Goal: Information Seeking & Learning: Learn about a topic

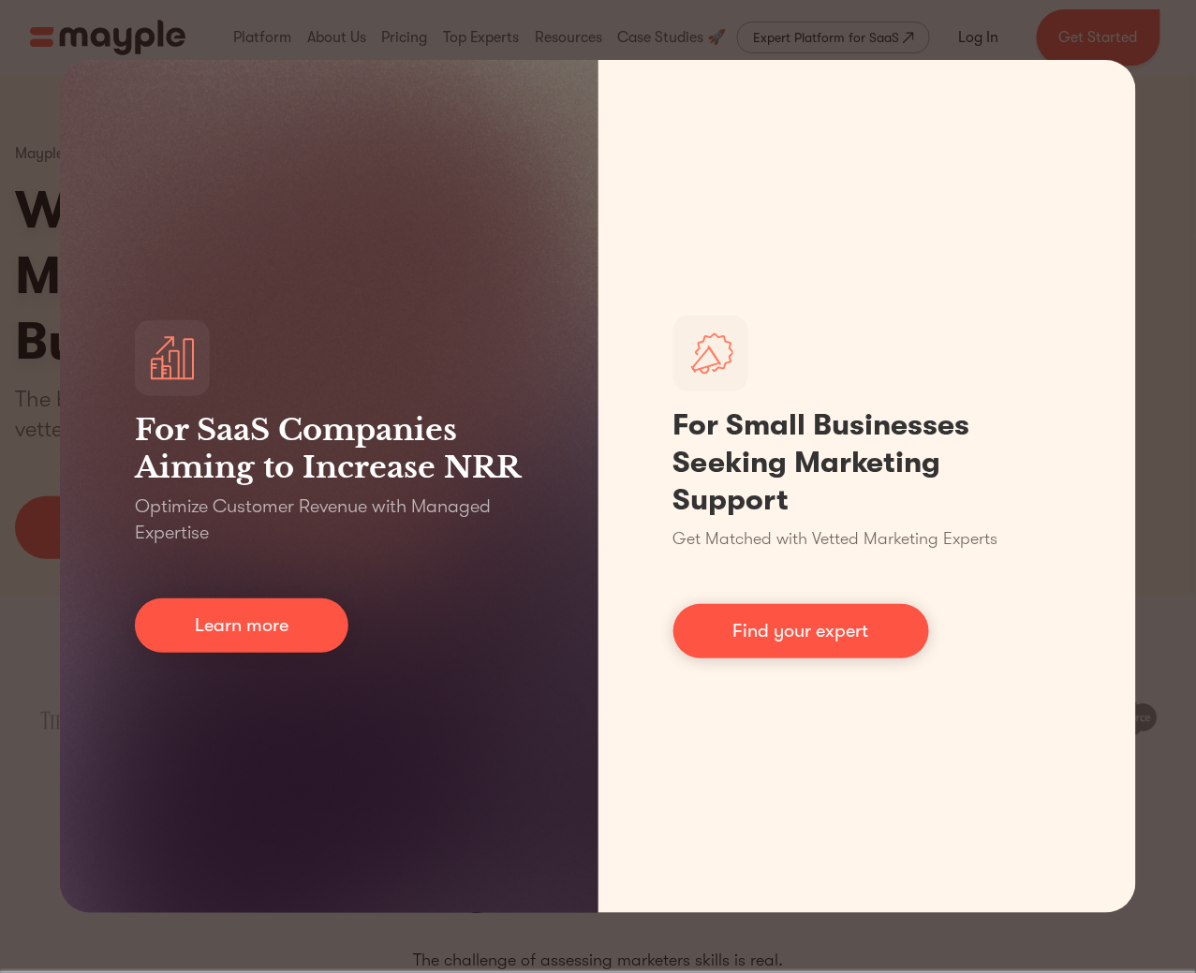
click at [49, 82] on div "For SaaS Companies Aiming to Increase NRR Optimize Customer Revenue with Manage…" at bounding box center [598, 486] width 1196 height 973
click at [289, 40] on div "For SaaS Companies Aiming to Increase NRR Optimize Customer Revenue with Manage…" at bounding box center [598, 486] width 1196 height 973
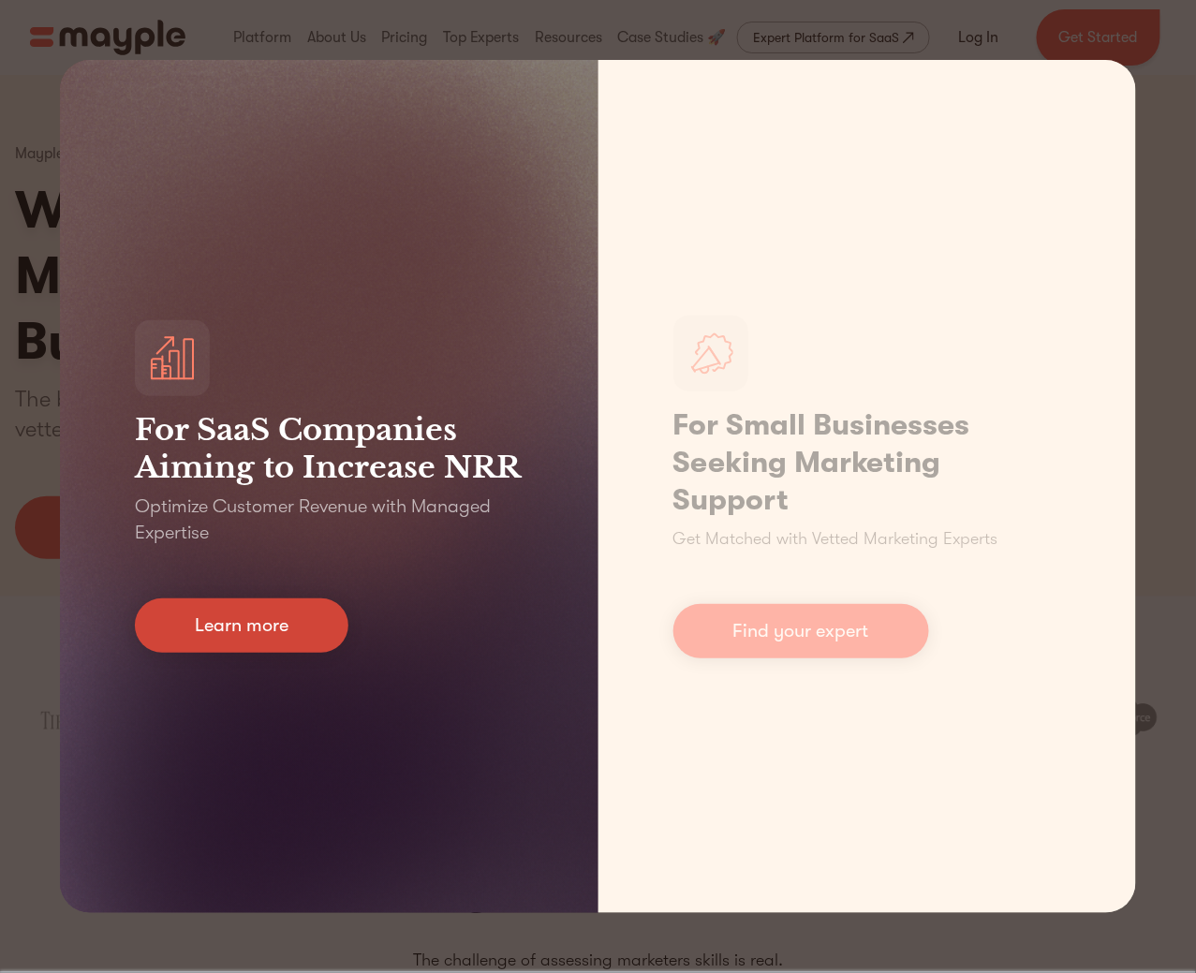
click at [290, 631] on link "Learn more" at bounding box center [242, 626] width 214 height 54
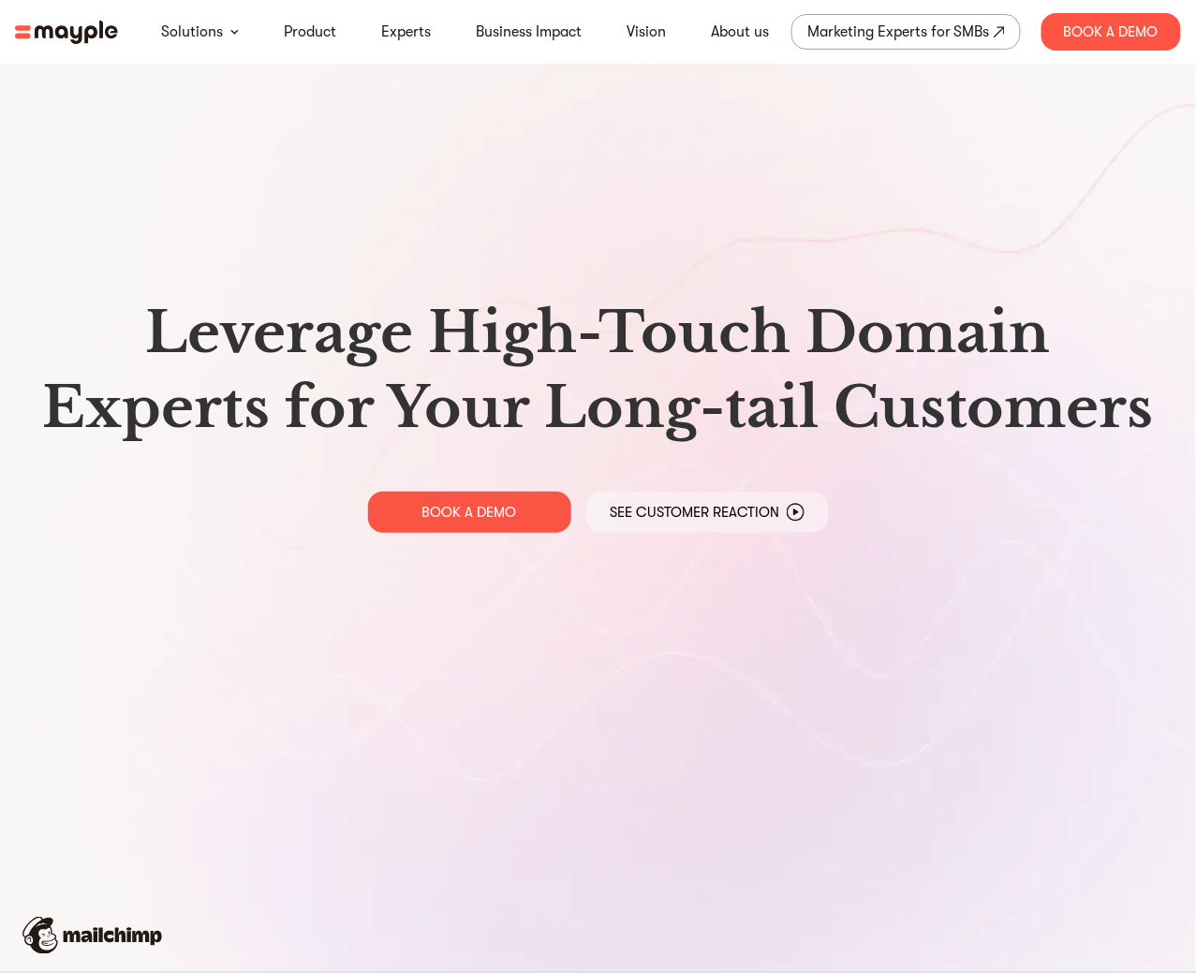
click at [119, 39] on nav "Solutions Product Experts Business Impact Vision About us Marketing Experts for…" at bounding box center [598, 32] width 1196 height 64
click at [108, 37] on img at bounding box center [66, 32] width 103 height 23
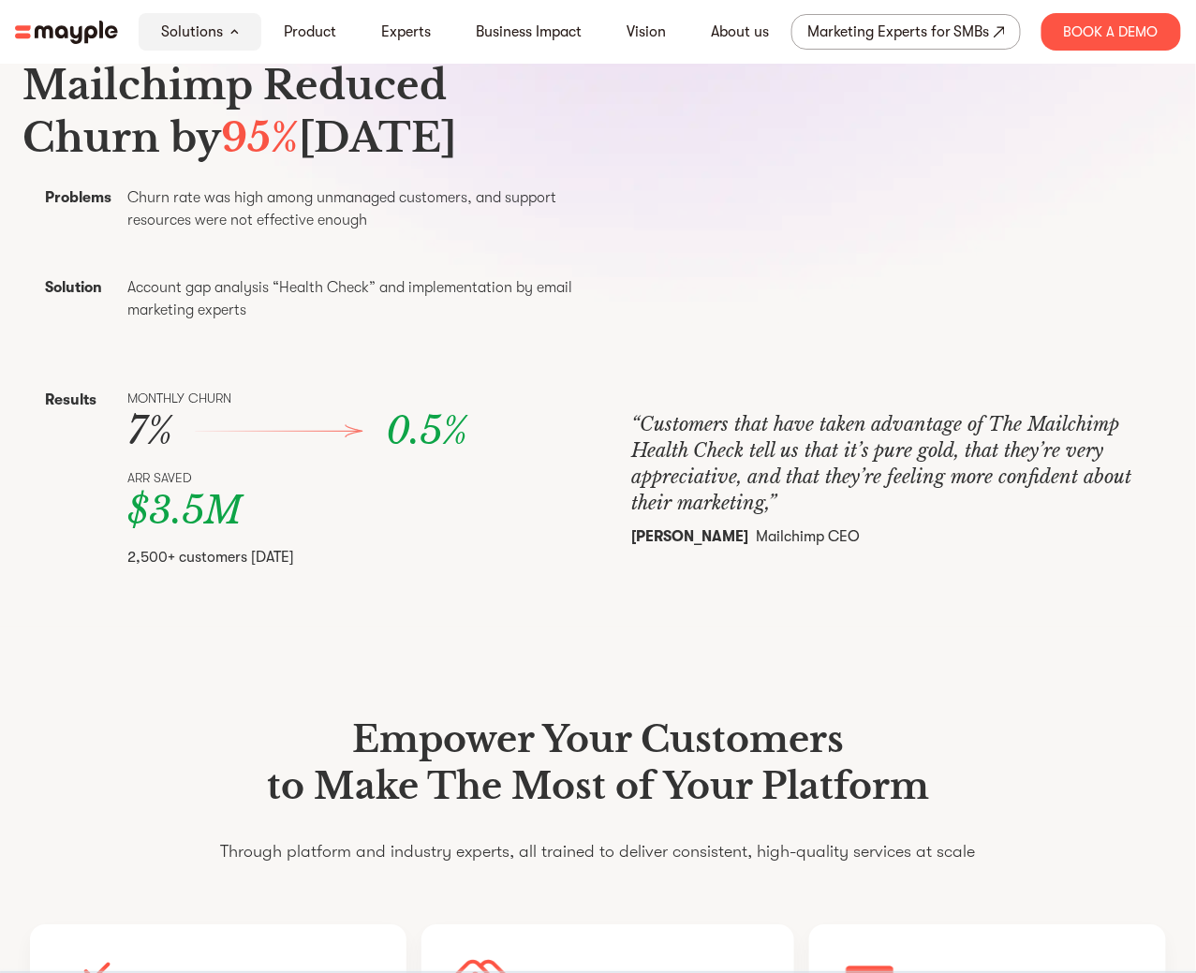
scroll to position [937, 0]
